Goal: Navigation & Orientation: Find specific page/section

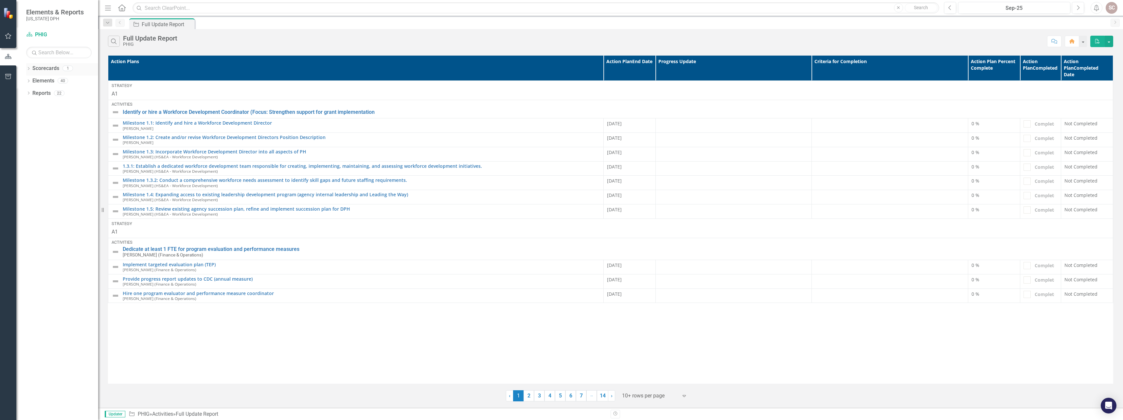
click at [30, 69] on icon "Dropdown" at bounding box center [28, 69] width 5 height 4
click at [28, 92] on icon at bounding box center [29, 93] width 2 height 3
click at [27, 143] on icon "Dropdown" at bounding box center [28, 144] width 5 height 4
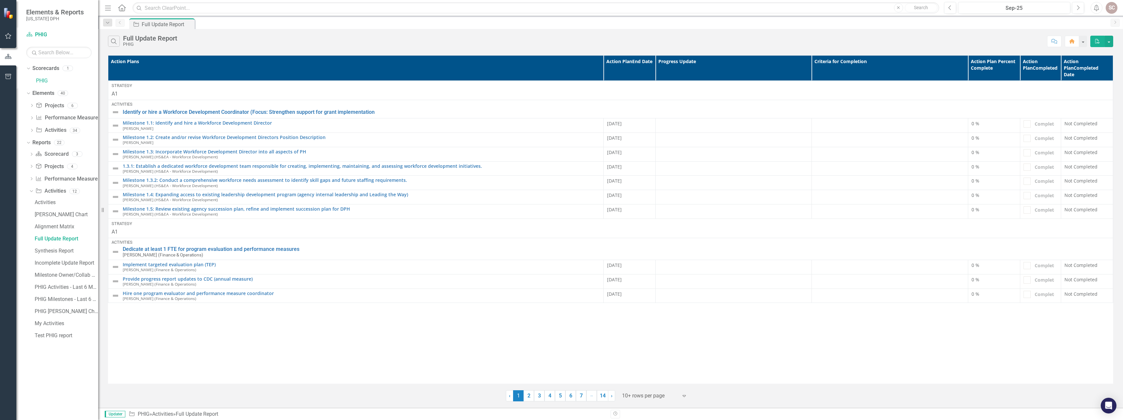
click at [122, 9] on icon "Home" at bounding box center [121, 7] width 9 height 7
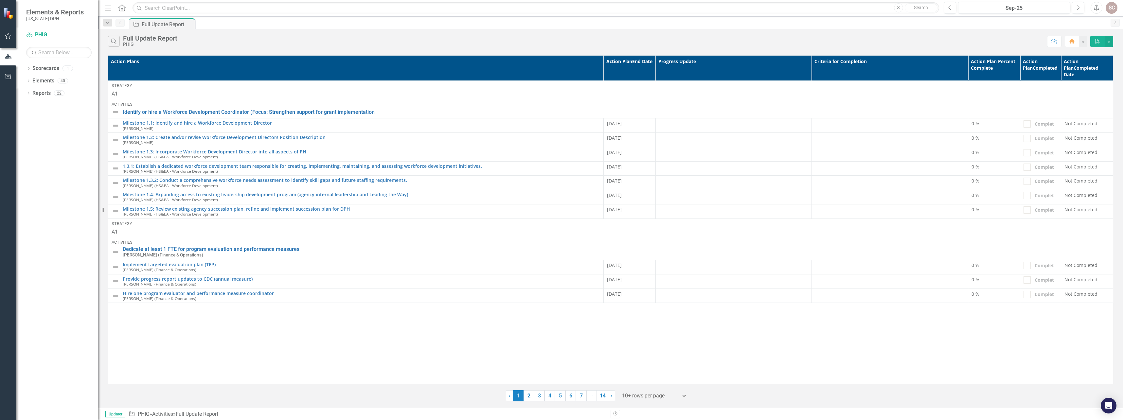
click at [1113, 8] on div "SC" at bounding box center [1111, 8] width 12 height 12
click at [51, 31] on link "Scorecard PHIG" at bounding box center [58, 35] width 65 height 8
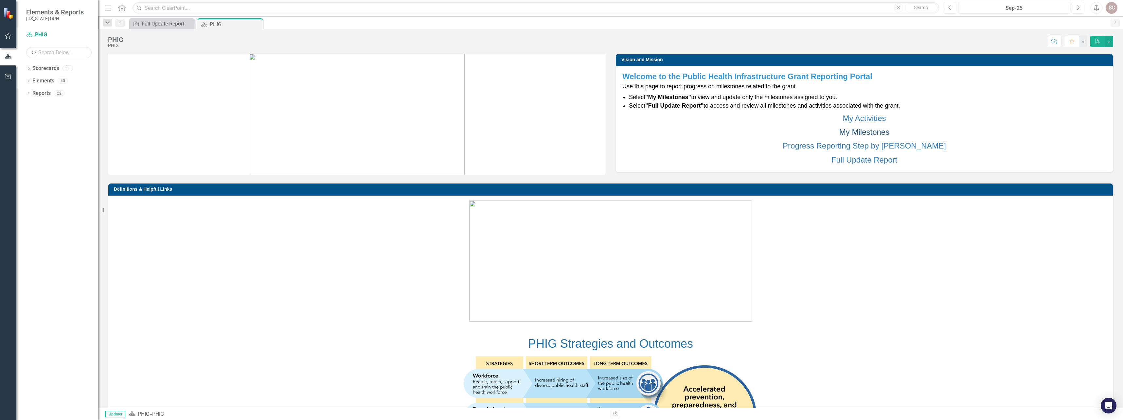
click at [869, 130] on link "My Milestones" at bounding box center [864, 132] width 50 height 9
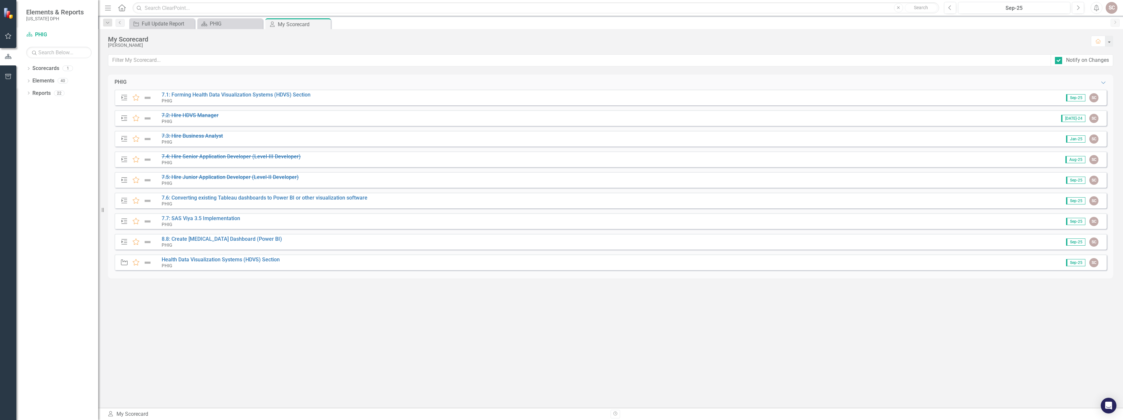
click at [548, 408] on div "PHIG Expanded Action Plan Favorite 7.1: Forming Health Data Visualization Syste…" at bounding box center [610, 241] width 1005 height 333
click at [1092, 98] on div "SC" at bounding box center [1093, 97] width 9 height 9
click at [204, 240] on link "8.8: Create [MEDICAL_DATA] Dashboard (Power BI)" at bounding box center [222, 239] width 120 height 6
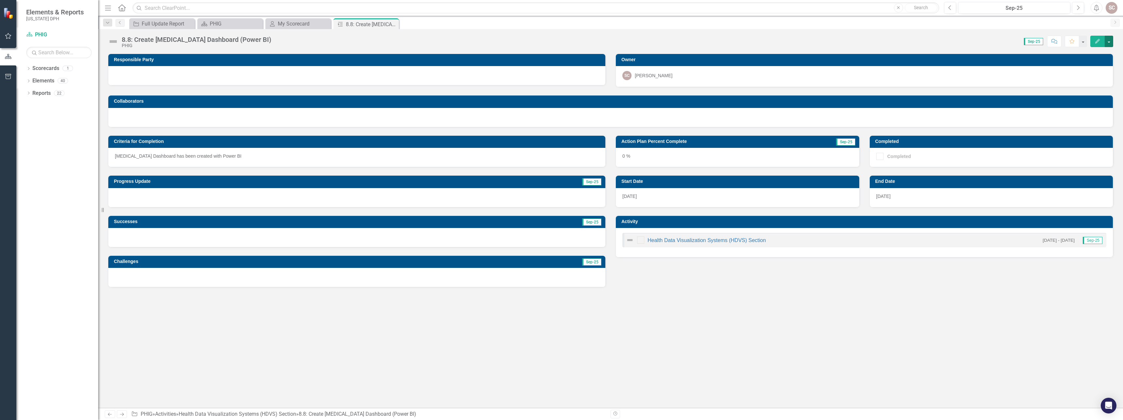
click at [1110, 42] on button "button" at bounding box center [1108, 41] width 9 height 11
click at [1054, 44] on button "Comment" at bounding box center [1054, 41] width 14 height 11
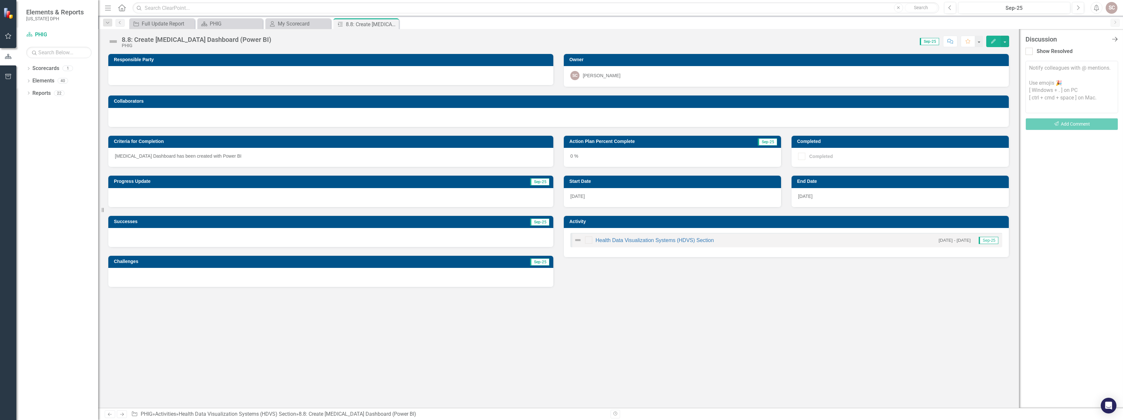
click at [1115, 40] on icon "Close Discussion Bar" at bounding box center [1114, 39] width 8 height 6
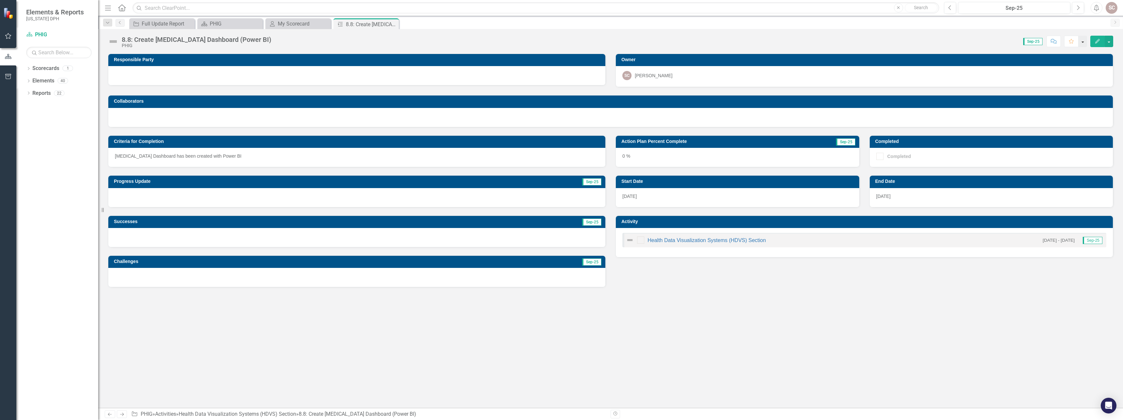
click at [1082, 44] on button "button" at bounding box center [1082, 41] width 9 height 11
click at [731, 240] on link "Health Data Visualization Systems (HDVS) Section" at bounding box center [706, 241] width 118 height 6
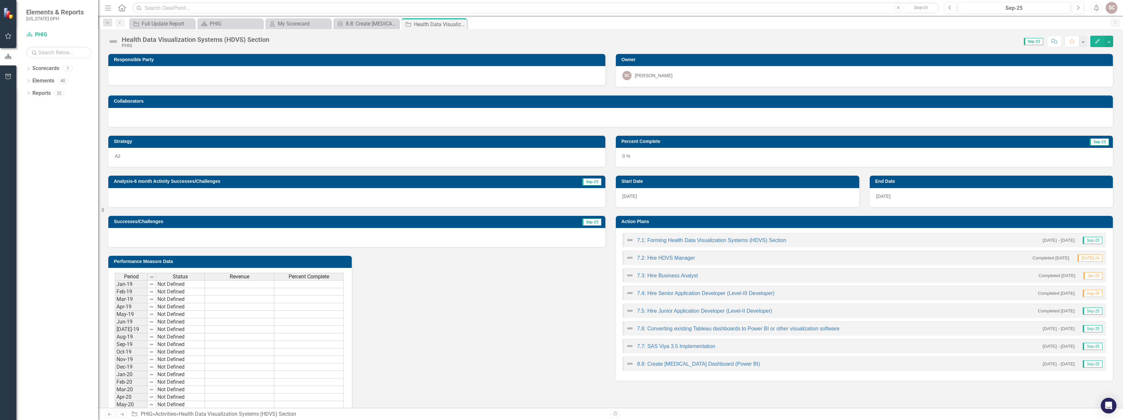
scroll to position [98, 0]
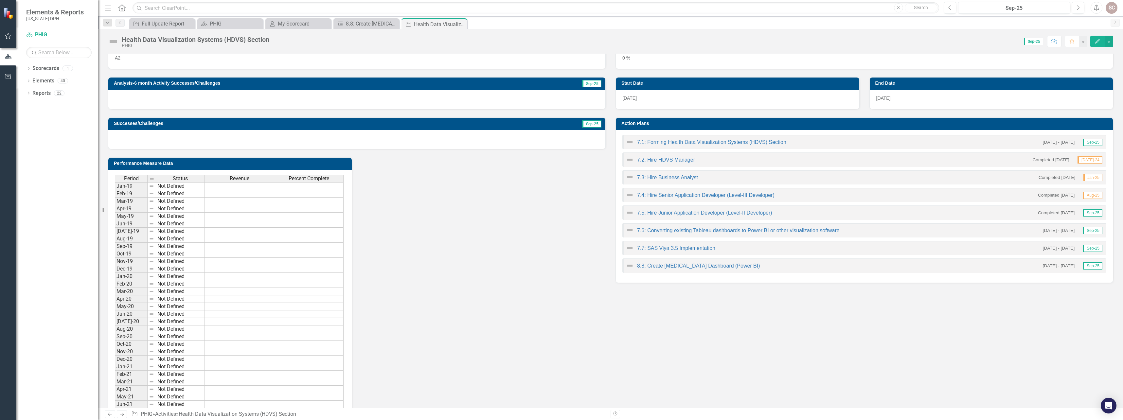
click at [1017, 161] on div "7.2: Hire HDVS Manager Completed [DATE] [DATE]-24" at bounding box center [864, 159] width 484 height 14
click at [1001, 174] on div "7.3: Hire Business Analyst Completed [DATE] Jan-25" at bounding box center [864, 177] width 484 height 14
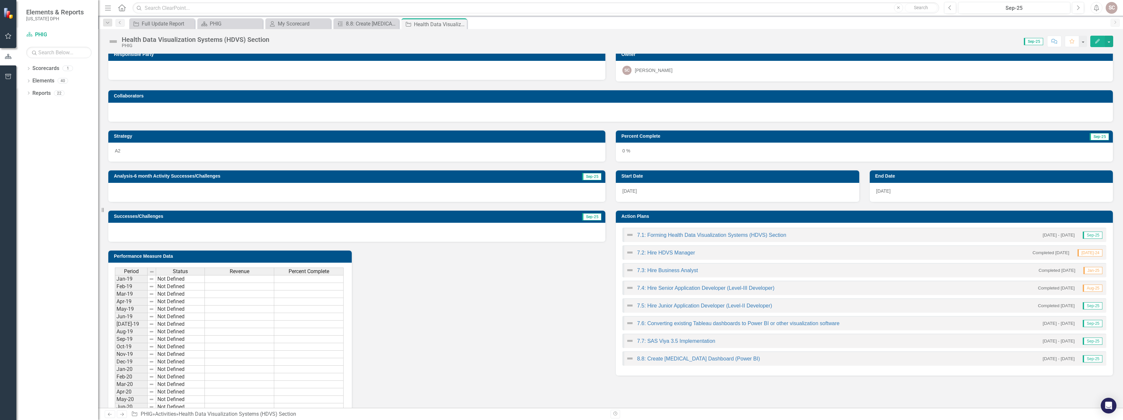
scroll to position [0, 0]
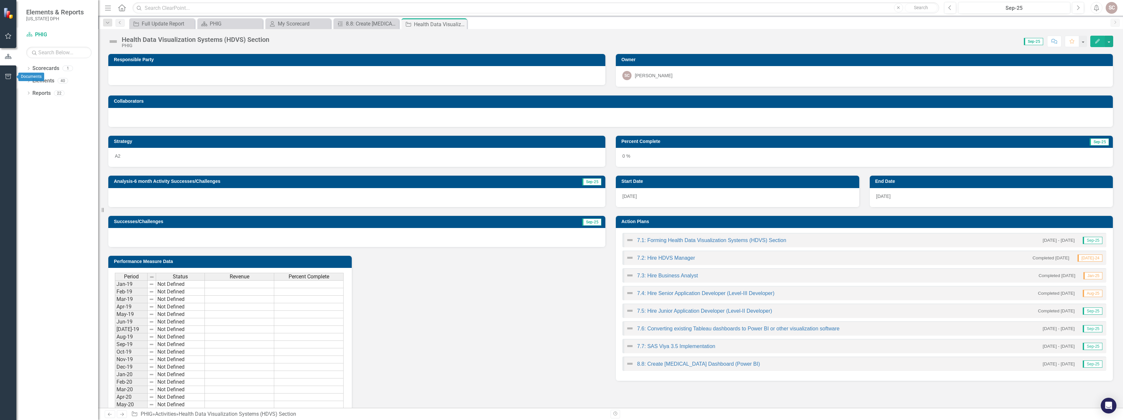
click at [10, 73] on button "button" at bounding box center [8, 77] width 15 height 14
click at [228, 24] on div "PHIG" at bounding box center [231, 24] width 43 height 8
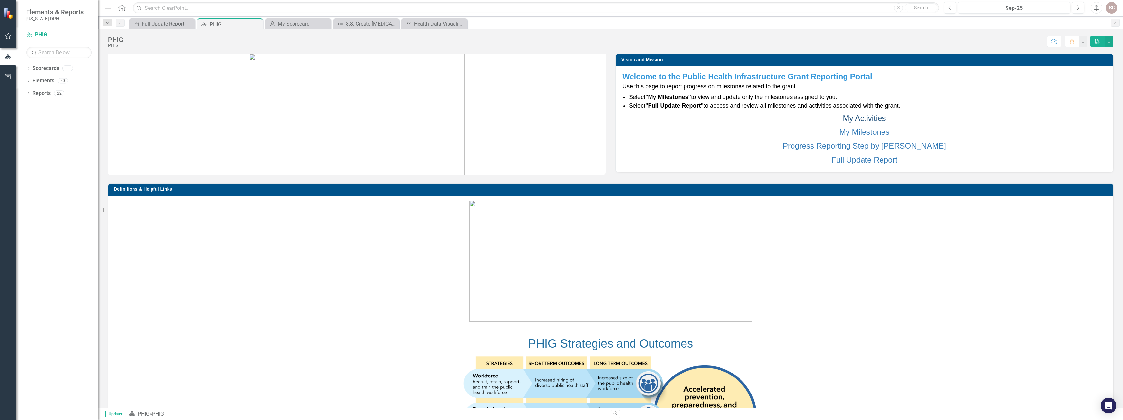
click at [851, 114] on link "My Activities" at bounding box center [863, 118] width 43 height 9
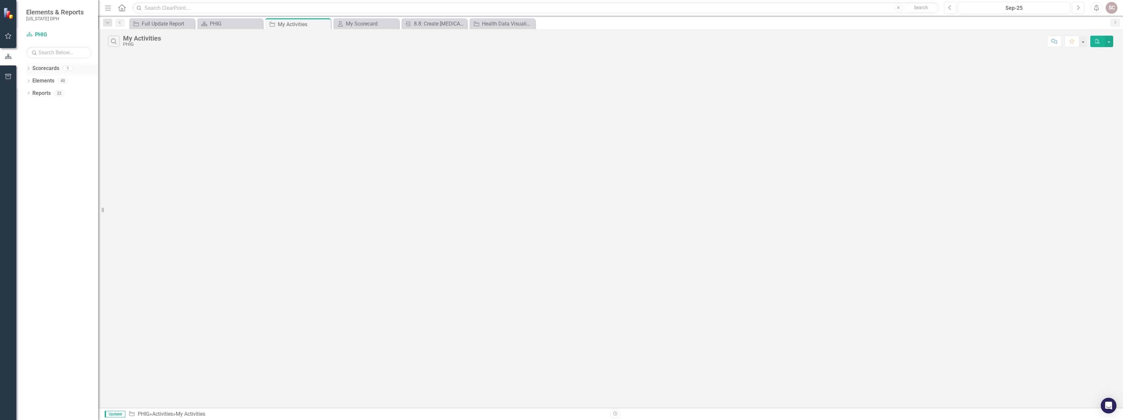
click at [51, 68] on link "Scorecards" at bounding box center [45, 69] width 27 height 8
click at [10, 10] on img at bounding box center [8, 13] width 11 height 11
click at [9, 35] on icon "button" at bounding box center [8, 36] width 6 height 6
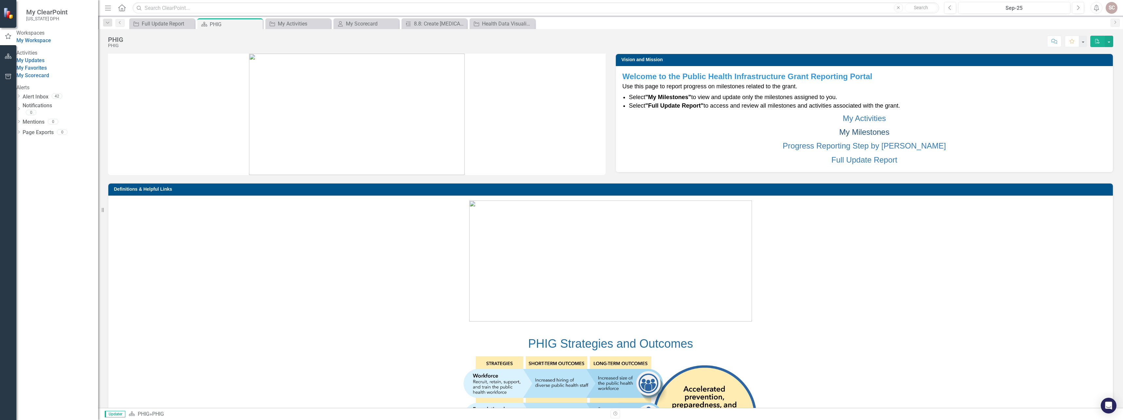
click at [865, 132] on link "My Milestones" at bounding box center [864, 132] width 50 height 9
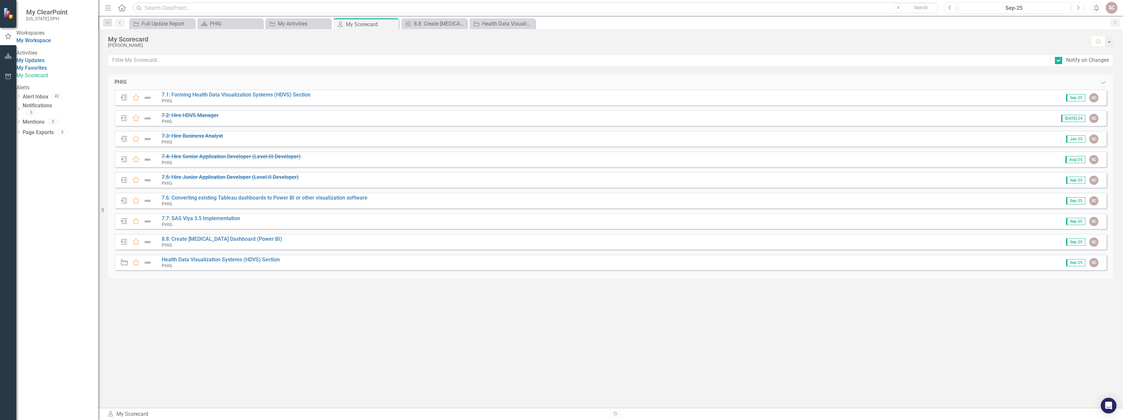
drag, startPoint x: 119, startPoint y: 98, endPoint x: 124, endPoint y: 96, distance: 6.0
click at [120, 97] on div "Action Plan Favorite 7.1: Forming Health Data Visualization Systems (HDVS) Sect…" at bounding box center [611, 98] width 992 height 16
click at [124, 96] on icon "Action Plan" at bounding box center [124, 97] width 9 height 7
click at [275, 95] on link "7.1: Forming Health Data Visualization Systems (HDVS) Section" at bounding box center [236, 95] width 149 height 6
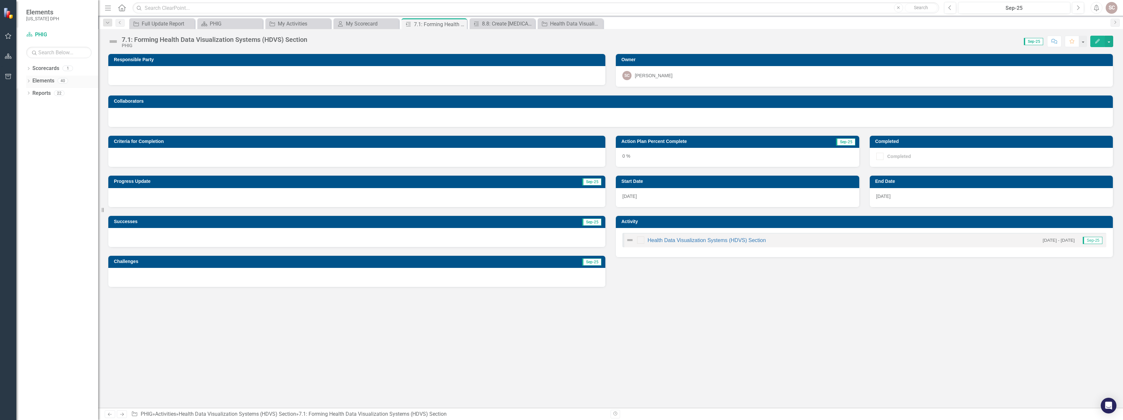
click at [56, 84] on div "Elements 40" at bounding box center [65, 82] width 66 height 12
click at [44, 82] on link "Elements" at bounding box center [43, 81] width 22 height 8
click at [29, 82] on icon "Dropdown" at bounding box center [28, 82] width 5 height 4
click at [58, 118] on link "Activity Activities" at bounding box center [51, 118] width 30 height 8
click at [52, 94] on link "Project Projects" at bounding box center [50, 94] width 28 height 8
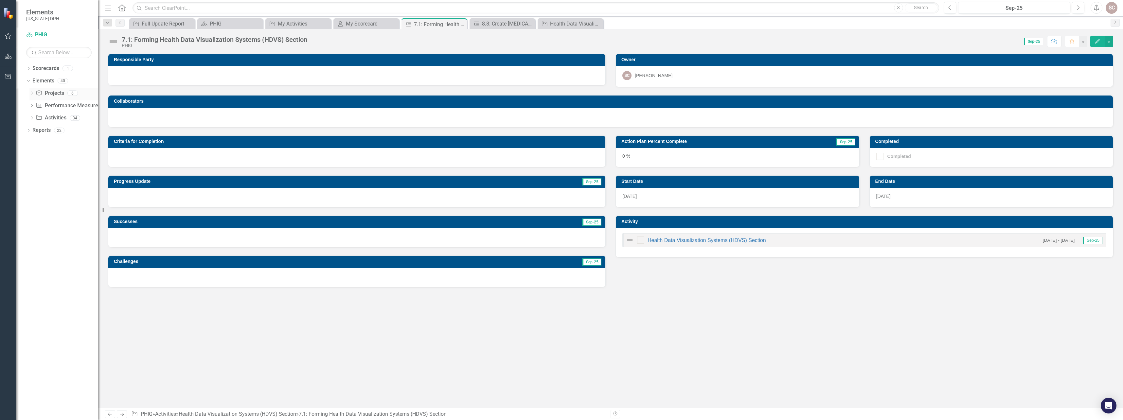
click at [31, 94] on icon "Dropdown" at bounding box center [31, 94] width 5 height 4
click at [33, 173] on icon "Dropdown" at bounding box center [31, 175] width 5 height 4
click at [28, 119] on div "Dropdown Project Projects 6 A1 A2 A3 Core A3 LDX A3 Acceleration A3 MIIS Dropdo…" at bounding box center [62, 106] width 72 height 37
click at [32, 118] on icon "Dropdown" at bounding box center [31, 119] width 5 height 4
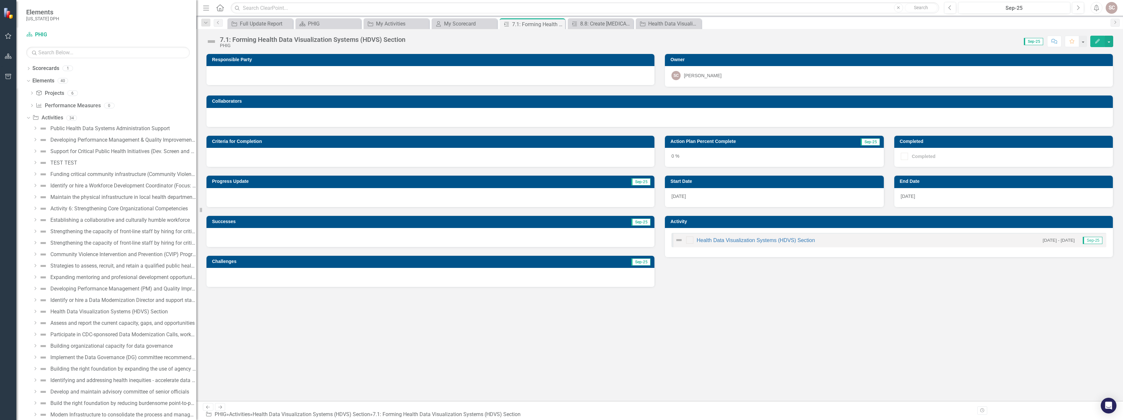
drag, startPoint x: 100, startPoint y: 292, endPoint x: 342, endPoint y: 322, distance: 243.9
click at [342, 322] on div "Elements [US_STATE] DPH Scorecard PHIG Search Dropdown Scorecards 1 PHIG Dropdo…" at bounding box center [561, 210] width 1123 height 420
drag, startPoint x: 304, startPoint y: 334, endPoint x: 307, endPoint y: 335, distance: 3.3
click at [305, 334] on div "Responsible Party Owner SC [PERSON_NAME] Collaborators Criteria for Completion …" at bounding box center [659, 227] width 926 height 347
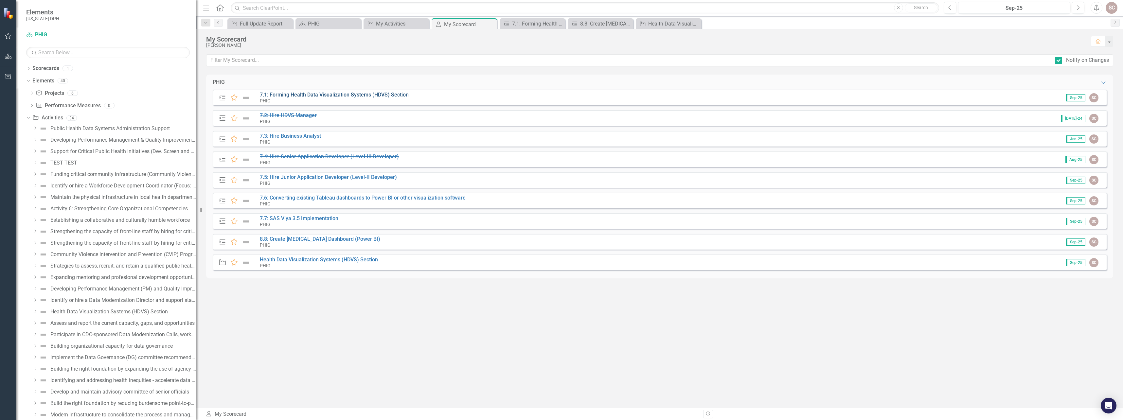
click at [324, 94] on link "7.1: Forming Health Data Visualization Systems (HDVS) Section" at bounding box center [334, 95] width 149 height 6
